Goal: Find specific page/section: Find specific page/section

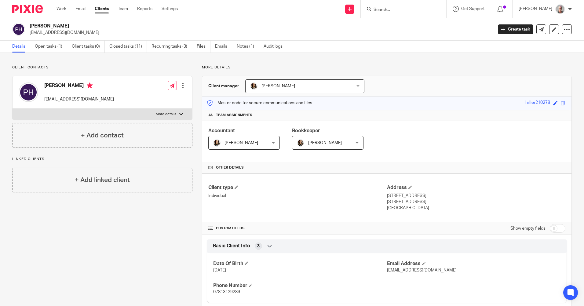
click at [392, 8] on input "Search" at bounding box center [400, 10] width 55 height 6
type input "GJD"
click at [414, 31] on link at bounding box center [423, 26] width 103 height 14
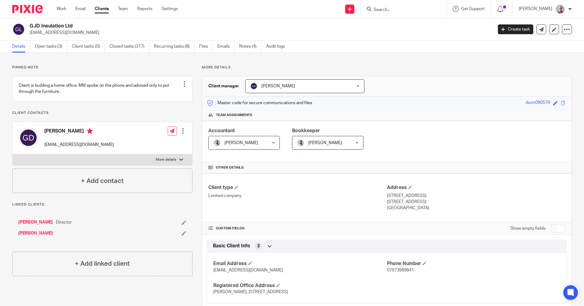
click at [392, 8] on input "Search" at bounding box center [400, 10] width 55 height 6
type input "jms"
click at [439, 25] on link at bounding box center [423, 26] width 103 height 14
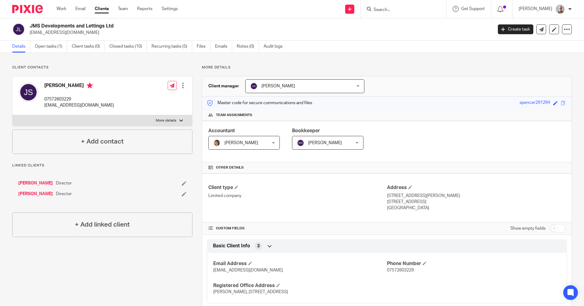
click at [394, 7] on input "Search" at bounding box center [400, 10] width 55 height 6
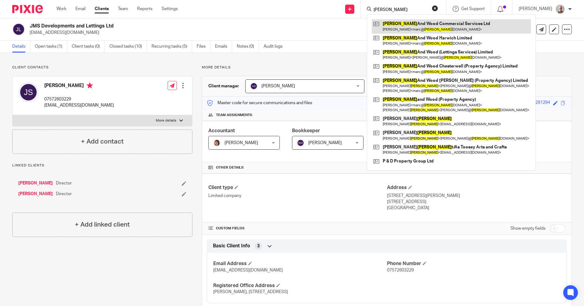
type input "harris"
click at [426, 28] on link at bounding box center [451, 26] width 159 height 14
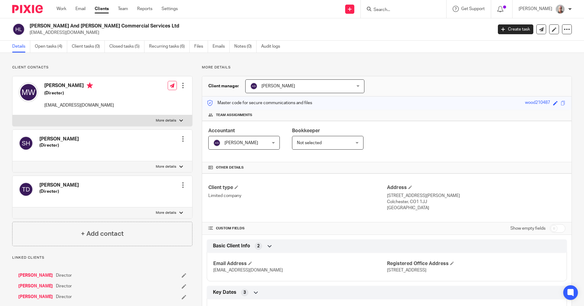
click at [394, 7] on form at bounding box center [405, 9] width 65 height 8
click at [392, 8] on input "Search" at bounding box center [400, 10] width 55 height 6
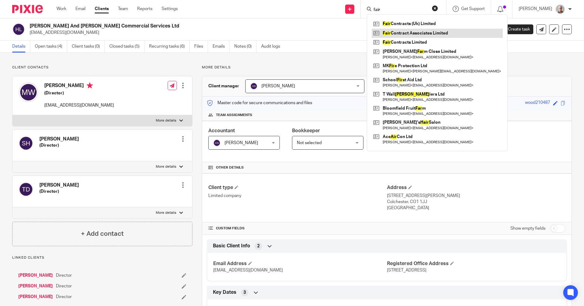
type input "fair"
click at [413, 32] on link at bounding box center [437, 33] width 131 height 9
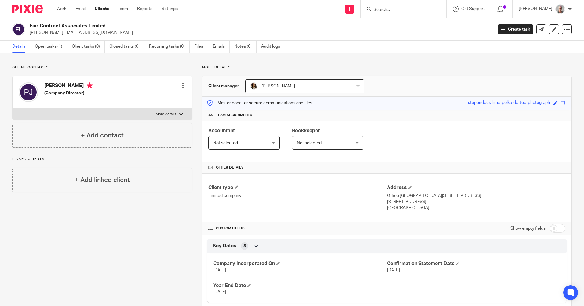
click at [403, 9] on input "Search" at bounding box center [400, 10] width 55 height 6
click at [396, 9] on input "Search" at bounding box center [400, 10] width 55 height 6
type input "JMS"
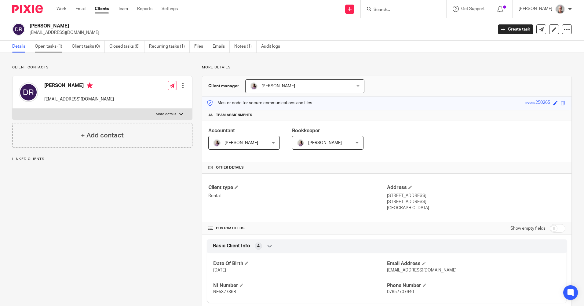
click at [46, 50] on link "Open tasks (1)" at bounding box center [51, 47] width 32 height 12
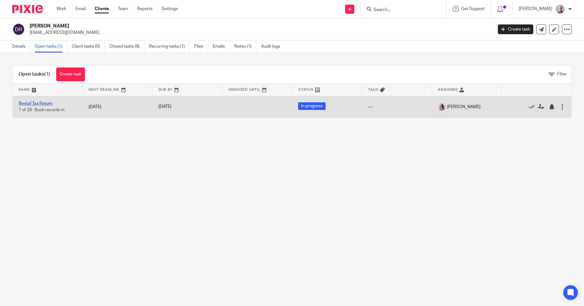
click at [46, 103] on link "Rental Tax Return" at bounding box center [36, 103] width 34 height 4
